Goal: Task Accomplishment & Management: Complete application form

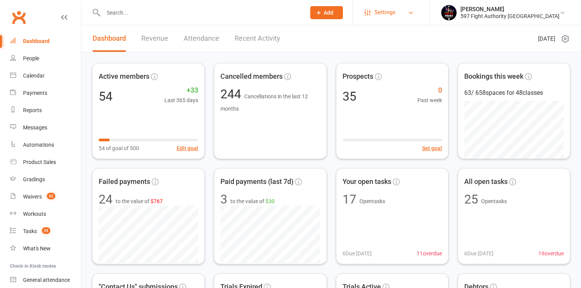
click at [395, 9] on span "Settings" at bounding box center [384, 12] width 21 height 17
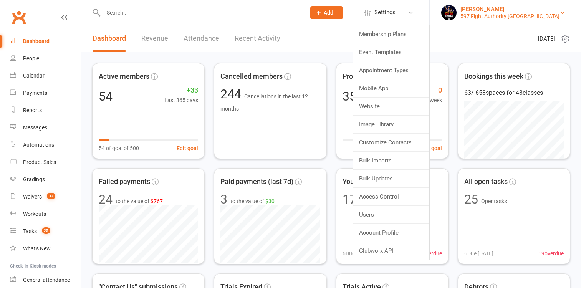
click at [506, 10] on div "Melina Yung" at bounding box center [509, 9] width 99 height 7
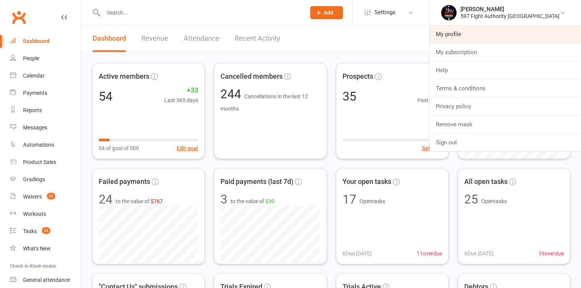
click at [496, 32] on link "My profile" at bounding box center [505, 34] width 151 height 18
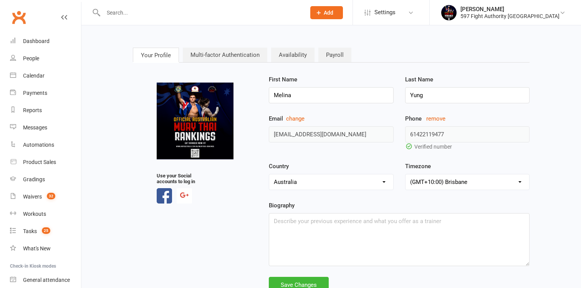
click at [230, 55] on link "Multi-factor Authentication" at bounding box center [225, 55] width 84 height 15
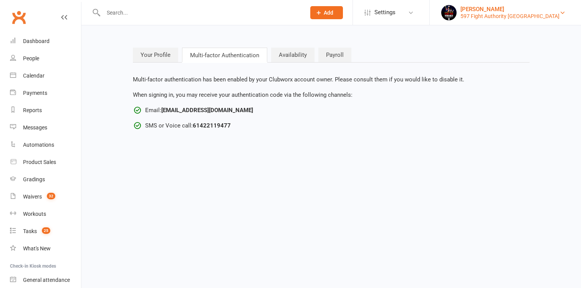
click at [518, 12] on div "Melina Yung" at bounding box center [509, 9] width 99 height 7
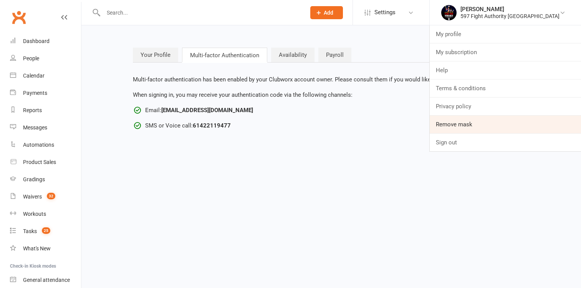
click at [486, 124] on link "Remove mask" at bounding box center [505, 125] width 151 height 18
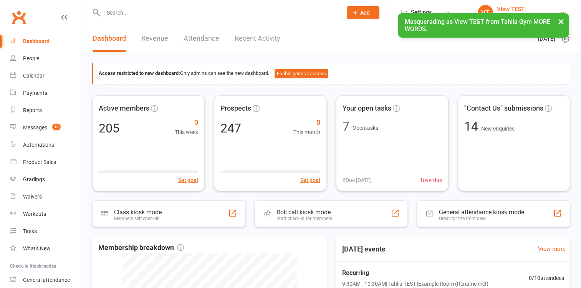
click at [504, 8] on div "View TEST" at bounding box center [528, 9] width 62 height 7
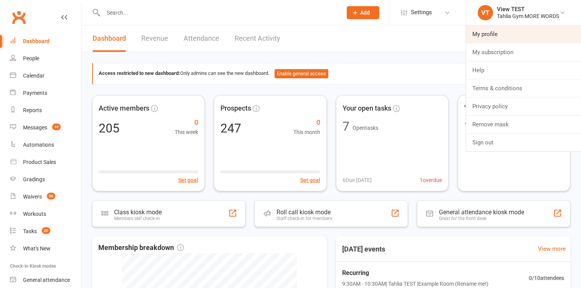
click at [485, 40] on link "My profile" at bounding box center [523, 34] width 115 height 18
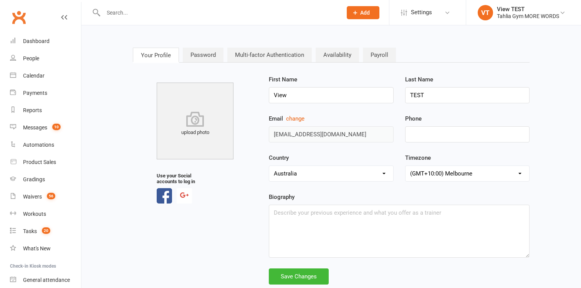
click at [238, 56] on link "Multi-factor Authentication" at bounding box center [269, 55] width 84 height 15
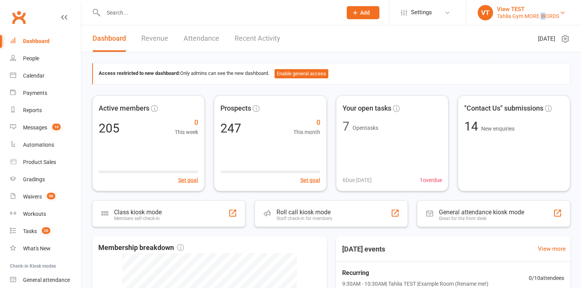
click at [543, 18] on div "Tahlia Gym MORE WORDS" at bounding box center [528, 16] width 62 height 7
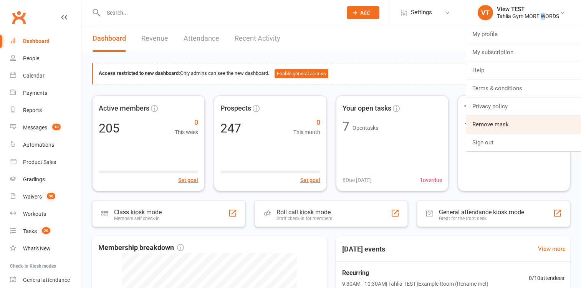
click at [502, 121] on link "Remove mask" at bounding box center [523, 125] width 115 height 18
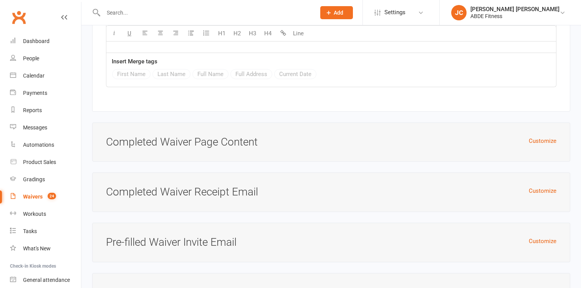
scroll to position [1483, 0]
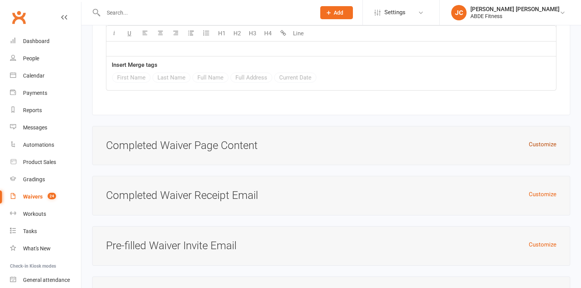
click at [543, 142] on button "Customize" at bounding box center [543, 144] width 28 height 9
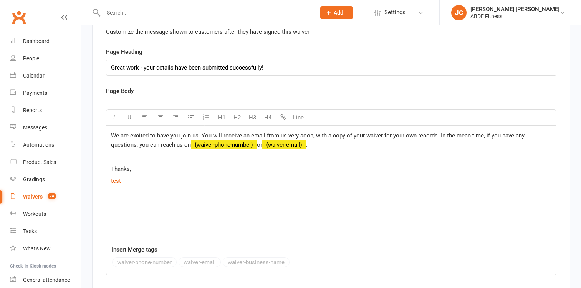
scroll to position [1623, 0]
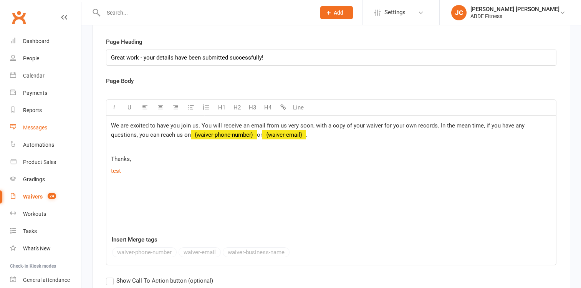
click at [38, 129] on div "Messages" at bounding box center [35, 127] width 24 height 6
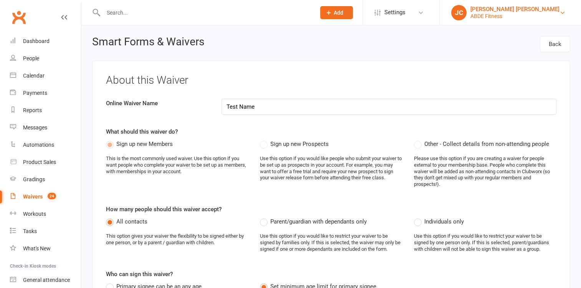
click at [519, 10] on div "Jia Yu Chan" at bounding box center [514, 9] width 89 height 7
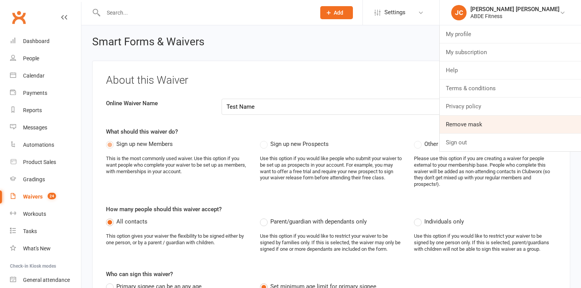
click at [499, 127] on link "Remove mask" at bounding box center [510, 125] width 141 height 18
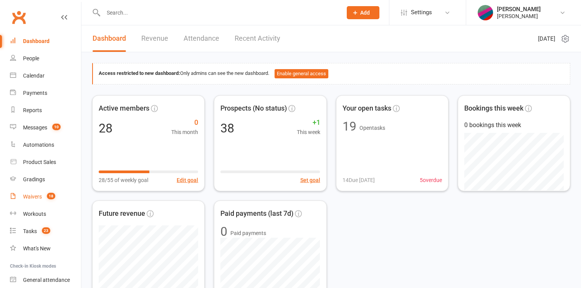
click at [30, 197] on div "Waivers" at bounding box center [32, 196] width 19 height 6
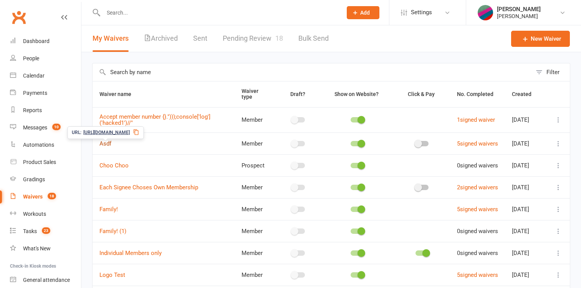
click at [103, 144] on link "Asdf" at bounding box center [105, 143] width 12 height 7
click at [540, 35] on link "New Waiver" at bounding box center [540, 39] width 59 height 16
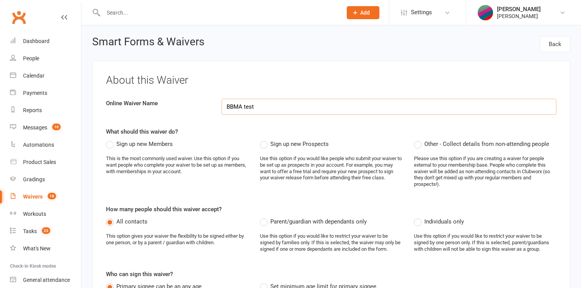
type input "BBMA test"
click at [154, 143] on span "Sign up new Members" at bounding box center [144, 143] width 56 height 8
click at [111, 139] on input "Sign up new Members" at bounding box center [108, 139] width 5 height 0
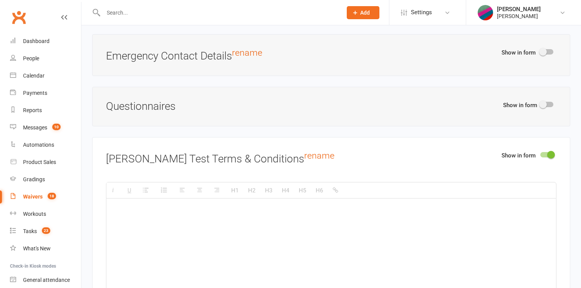
scroll to position [871, 0]
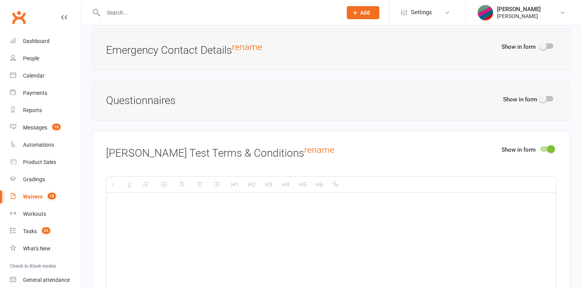
click at [549, 143] on div "Show in form [PERSON_NAME] Test Terms & Conditions rename H1 H2 H3 H4 H5 H6 Ins…" at bounding box center [331, 248] width 478 height 235
click at [549, 147] on span at bounding box center [551, 149] width 8 height 8
click at [540, 148] on input "checkbox" at bounding box center [540, 148] width 0 height 0
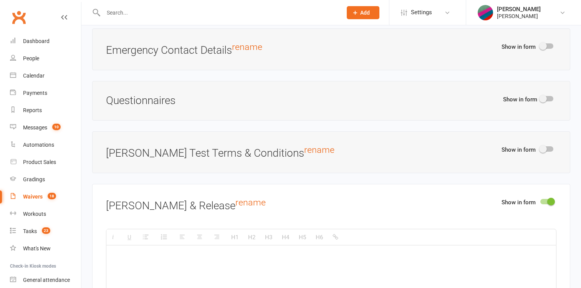
click at [550, 198] on span at bounding box center [551, 202] width 8 height 8
click at [540, 200] on input "checkbox" at bounding box center [540, 200] width 0 height 0
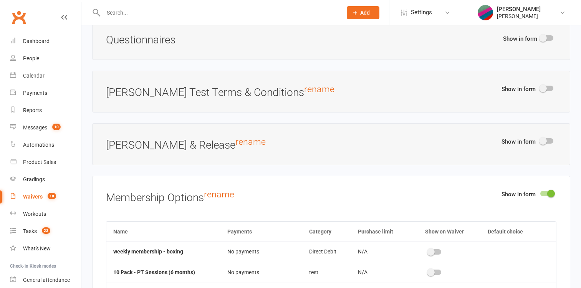
click at [549, 194] on span at bounding box center [551, 194] width 8 height 8
click at [540, 192] on input "checkbox" at bounding box center [540, 192] width 0 height 0
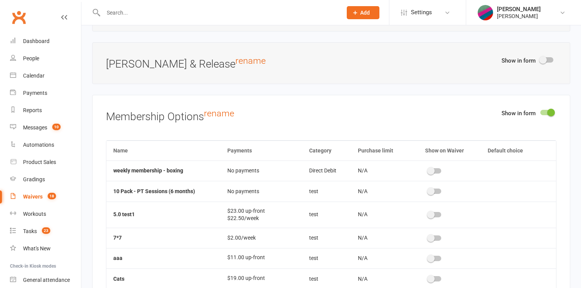
scroll to position [1025, 0]
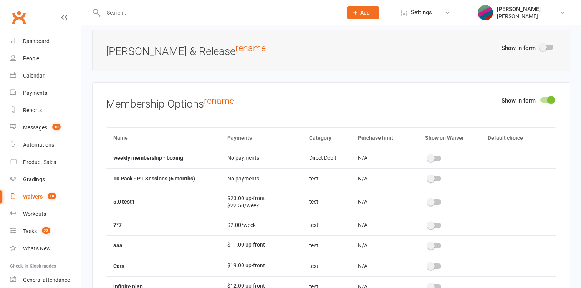
click at [546, 97] on div at bounding box center [546, 99] width 13 height 5
click at [540, 99] on input "checkbox" at bounding box center [540, 99] width 0 height 0
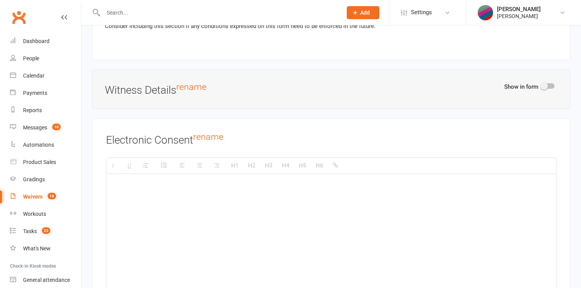
scroll to position [1200, 0]
click at [392, 182] on p at bounding box center [331, 184] width 440 height 9
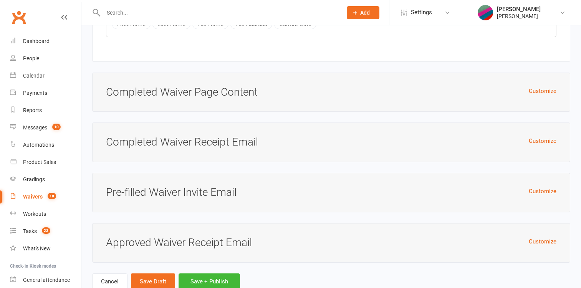
scroll to position [1506, 0]
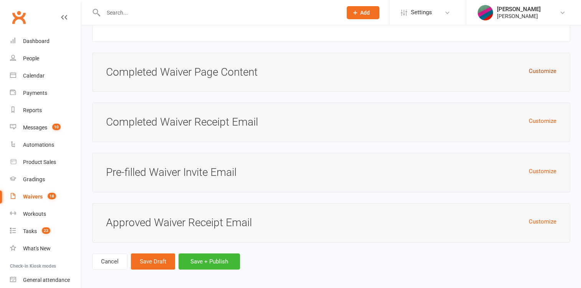
click at [546, 68] on button "Customize" at bounding box center [543, 70] width 28 height 9
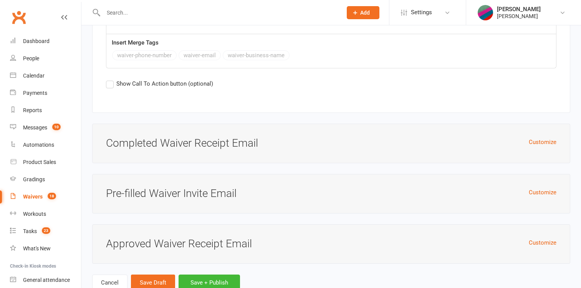
scroll to position [1791, 0]
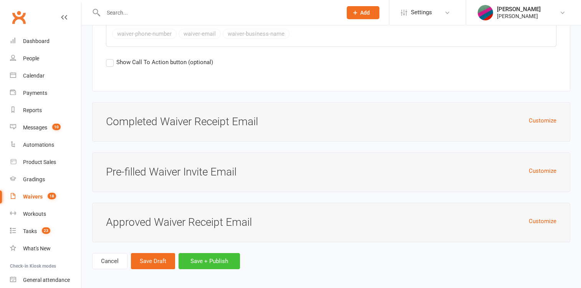
click at [213, 261] on button "Save + Publish" at bounding box center [209, 261] width 61 height 16
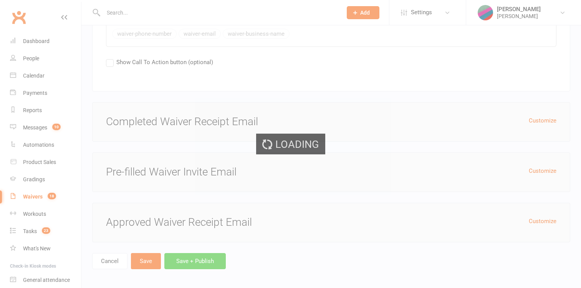
scroll to position [0, 0]
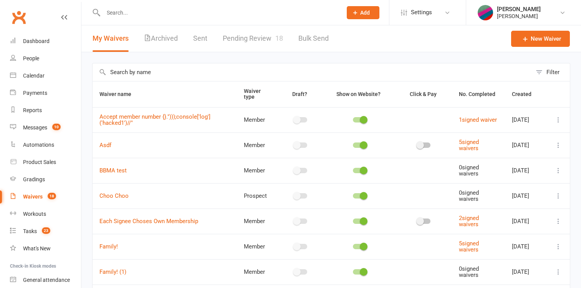
click at [151, 76] on input "text" at bounding box center [312, 72] width 439 height 18
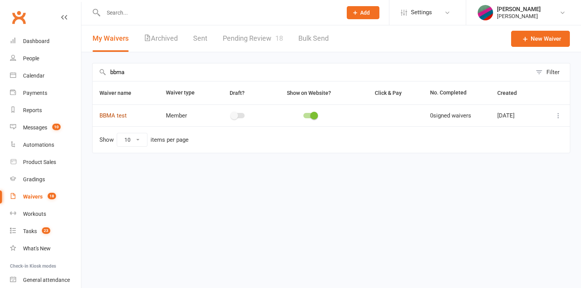
type input "bbma"
click at [114, 116] on link "BBMA test" at bounding box center [112, 115] width 27 height 7
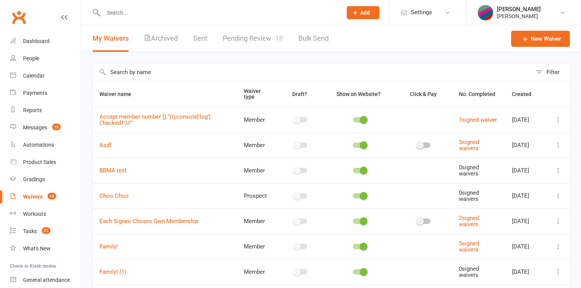
click at [169, 69] on input "text" at bounding box center [312, 72] width 439 height 18
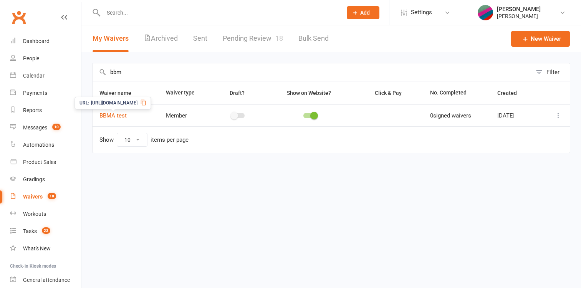
type input "bbm"
click at [125, 103] on span "[URL][DOMAIN_NAME]" at bounding box center [114, 102] width 46 height 7
